Goal: Check status

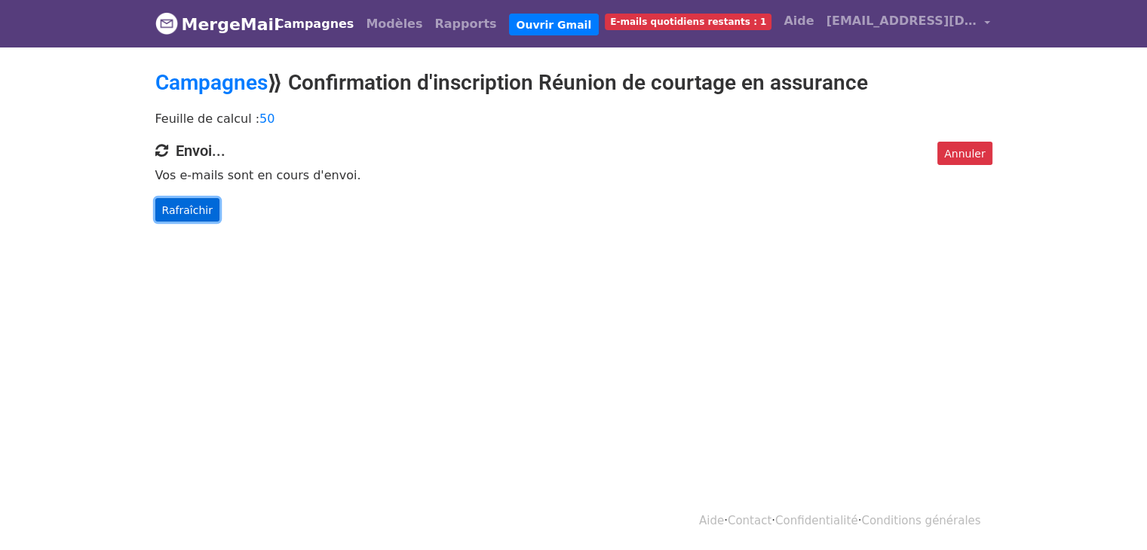
click at [157, 221] on link "Rafraîchir" at bounding box center [187, 210] width 64 height 24
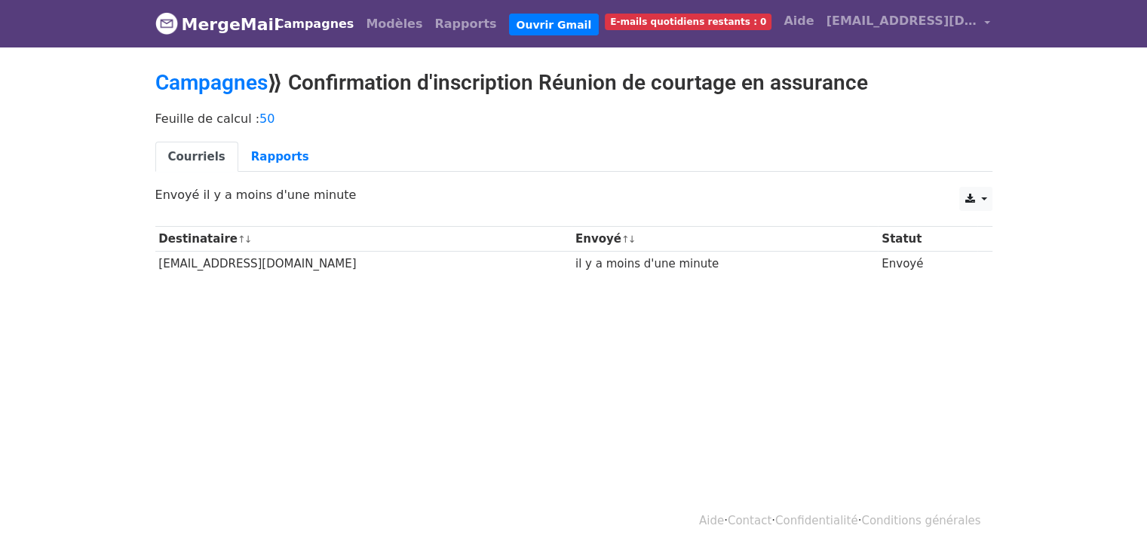
drag, startPoint x: 0, startPoint y: 585, endPoint x: 93, endPoint y: 106, distance: 488.6
click at [93, 106] on body "MergeMail Campagnes Modèles Rapports Ouvrir Gmail E-mails quotidiens restants :…" at bounding box center [573, 174] width 1147 height 348
